Goal: Information Seeking & Learning: Learn about a topic

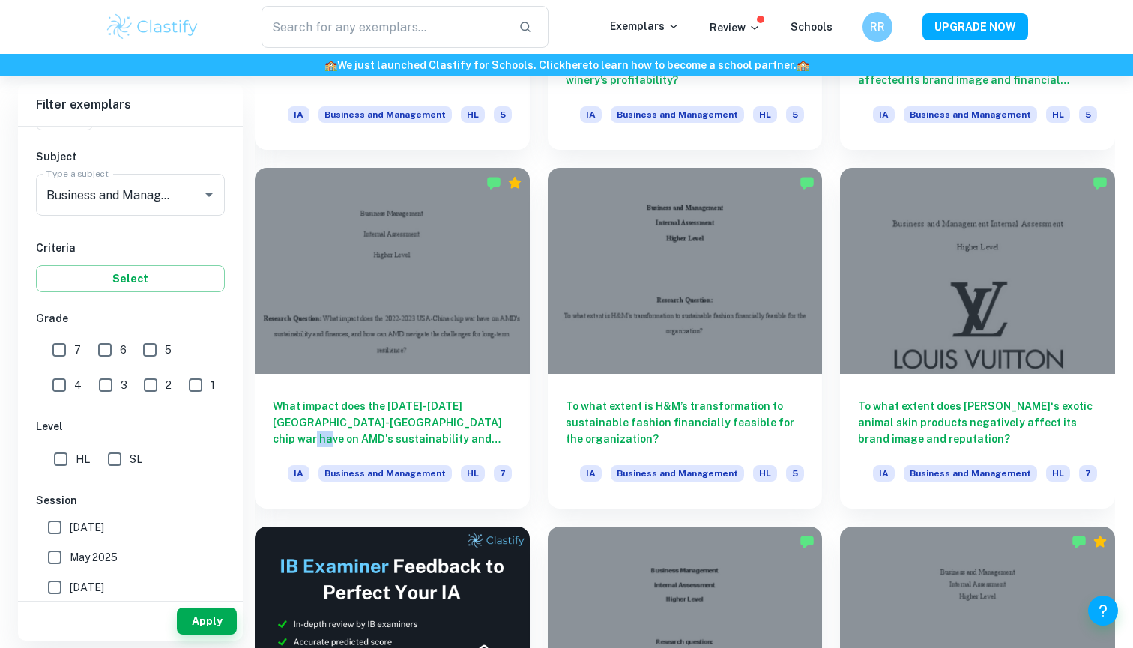
scroll to position [2139, 0]
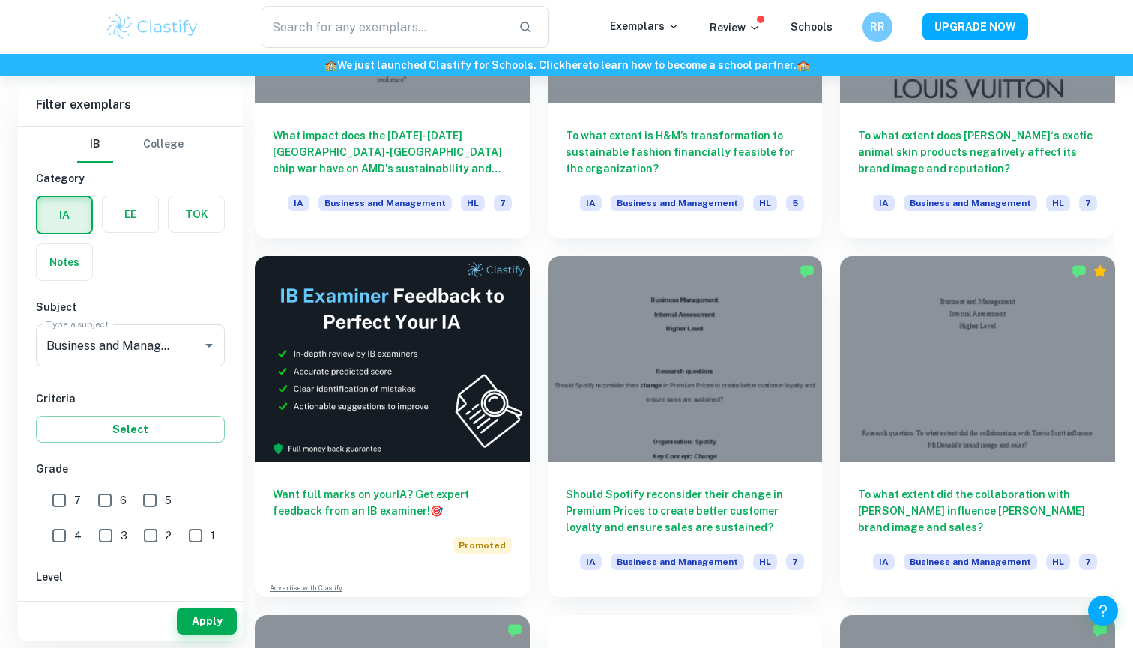
scroll to position [2402, 0]
click at [61, 498] on input "7" at bounding box center [59, 500] width 30 height 30
checkbox input "true"
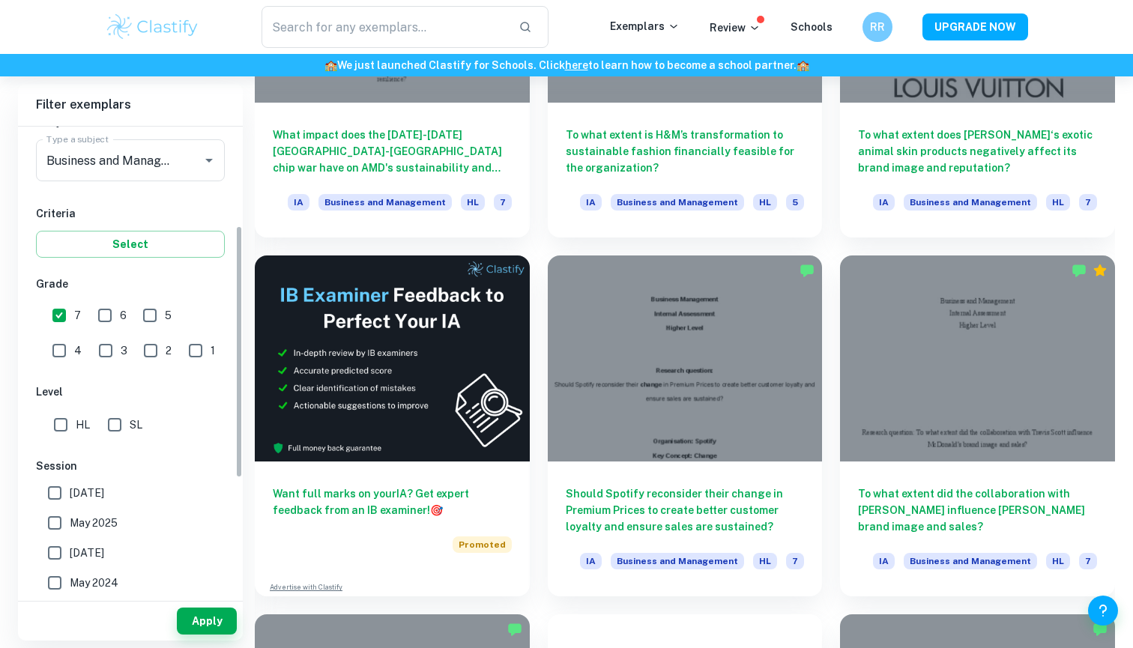
scroll to position [199, 0]
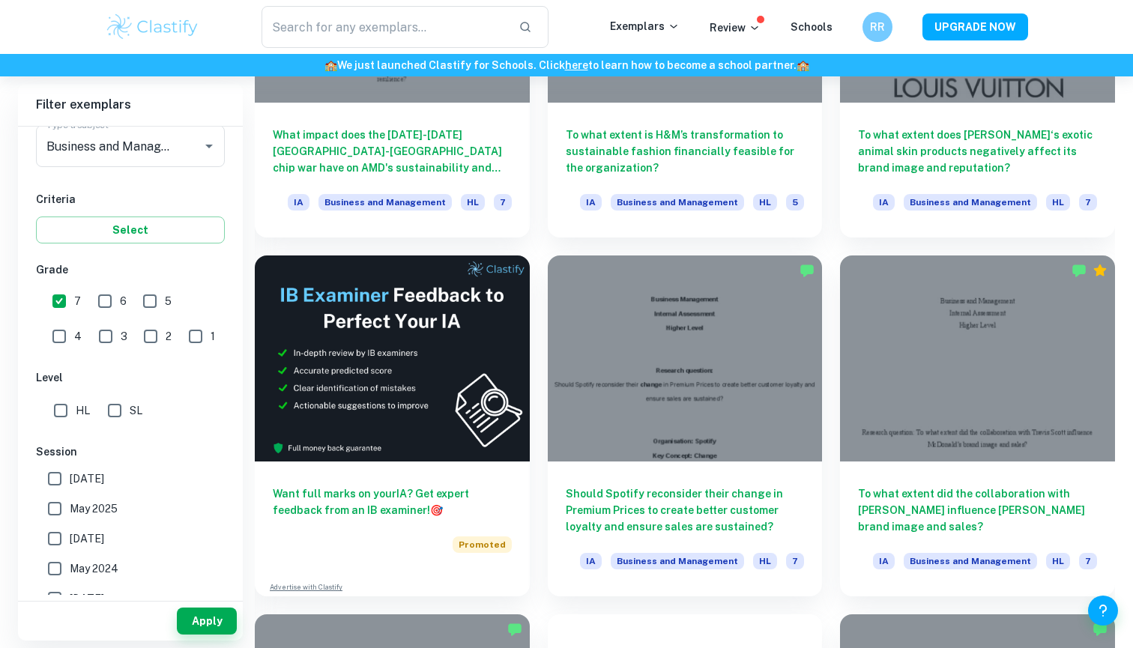
click at [55, 409] on input "HL" at bounding box center [61, 411] width 30 height 30
checkbox input "true"
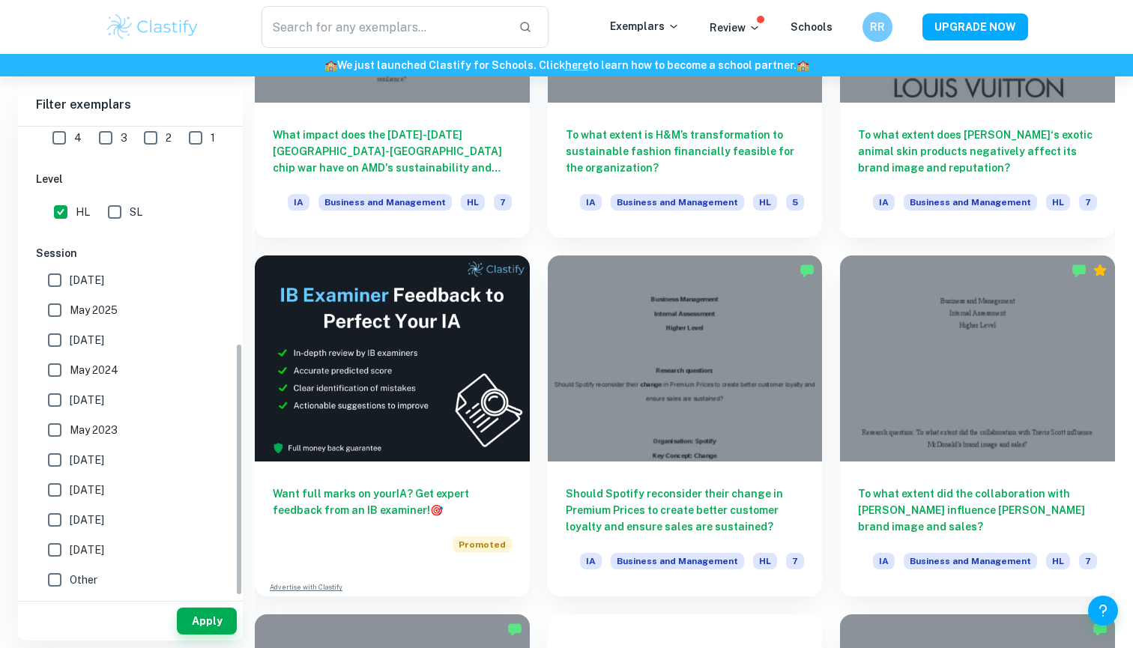
scroll to position [398, 0]
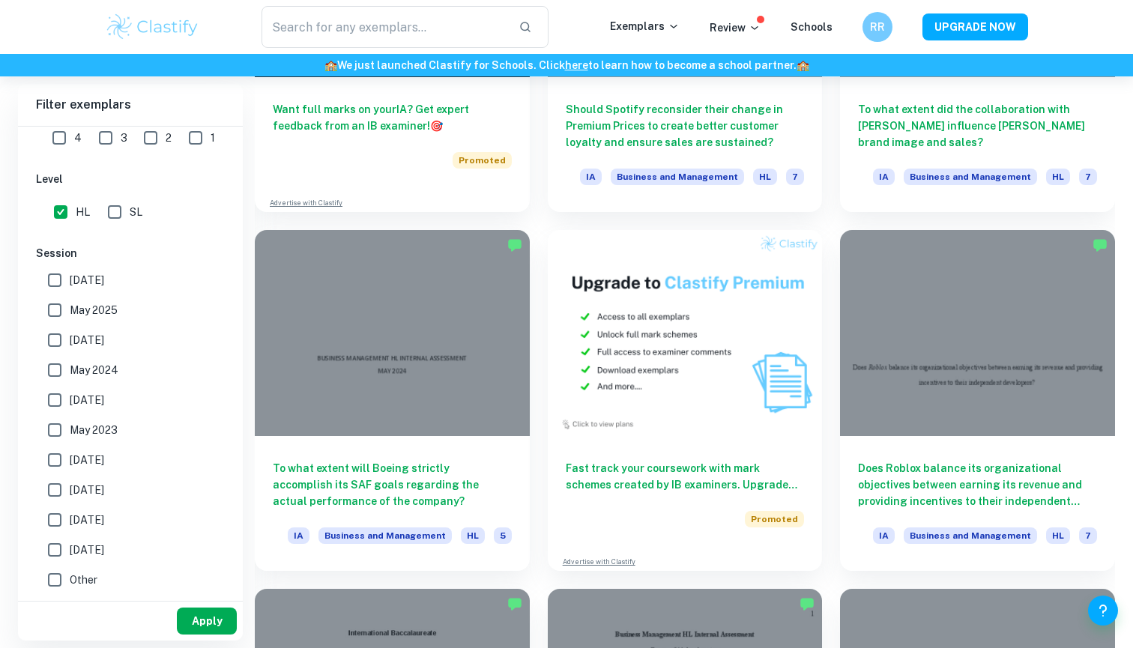
click at [207, 622] on button "Apply" at bounding box center [207, 621] width 60 height 27
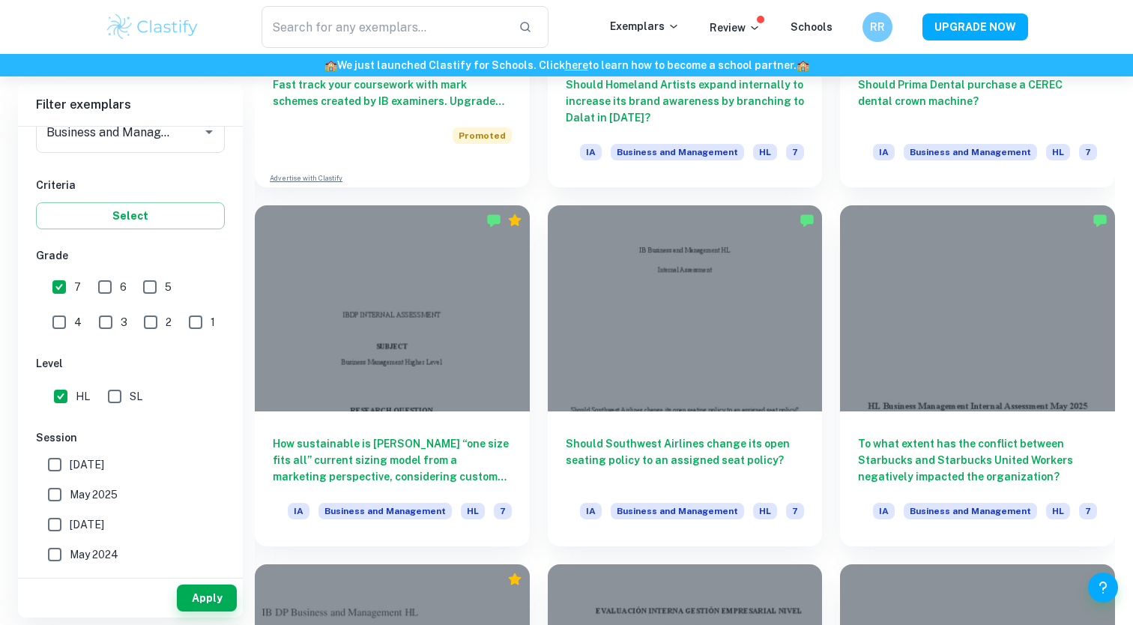
scroll to position [7130, 0]
